Goal: Navigation & Orientation: Understand site structure

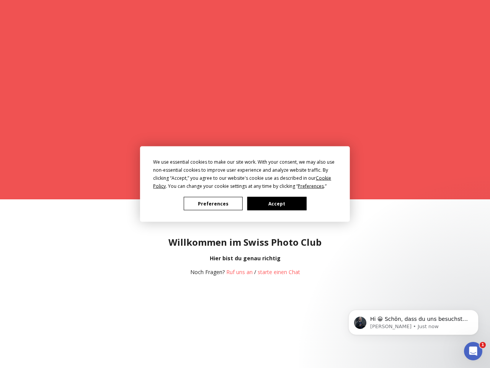
click at [243, 182] on div "We use essential cookies to make our site work. With your consent, we may also …" at bounding box center [245, 174] width 184 height 32
click at [311, 186] on span "Preferences" at bounding box center [311, 186] width 26 height 7
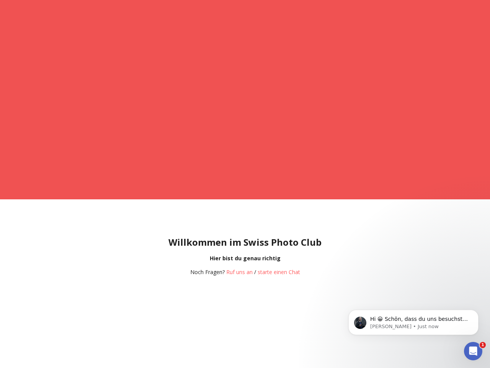
click at [213, 203] on div "Willkommen im Swiss Photo Club Hier bist du genau richtig Noch Fragen? Ruf uns …" at bounding box center [245, 249] width 490 height 101
click at [277, 203] on div "Willkommen im Swiss Photo Club Hier bist du genau richtig Noch Fragen? Ruf uns …" at bounding box center [245, 249] width 490 height 101
click at [414, 322] on p "Hi 😀 Schön, dass du uns besuchst. Stell' uns gerne jederzeit Fragen oder hinter…" at bounding box center [419, 319] width 99 height 8
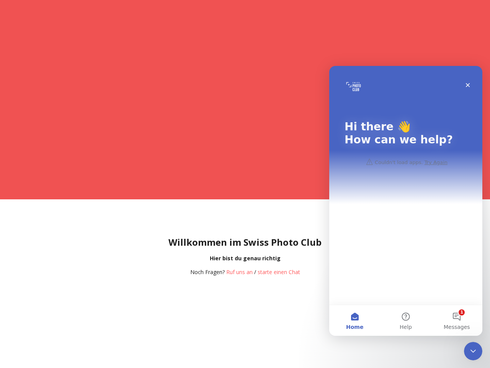
click at [474, 351] on icon "Close Intercom Messenger" at bounding box center [473, 350] width 9 height 9
